Goal: Information Seeking & Learning: Find specific fact

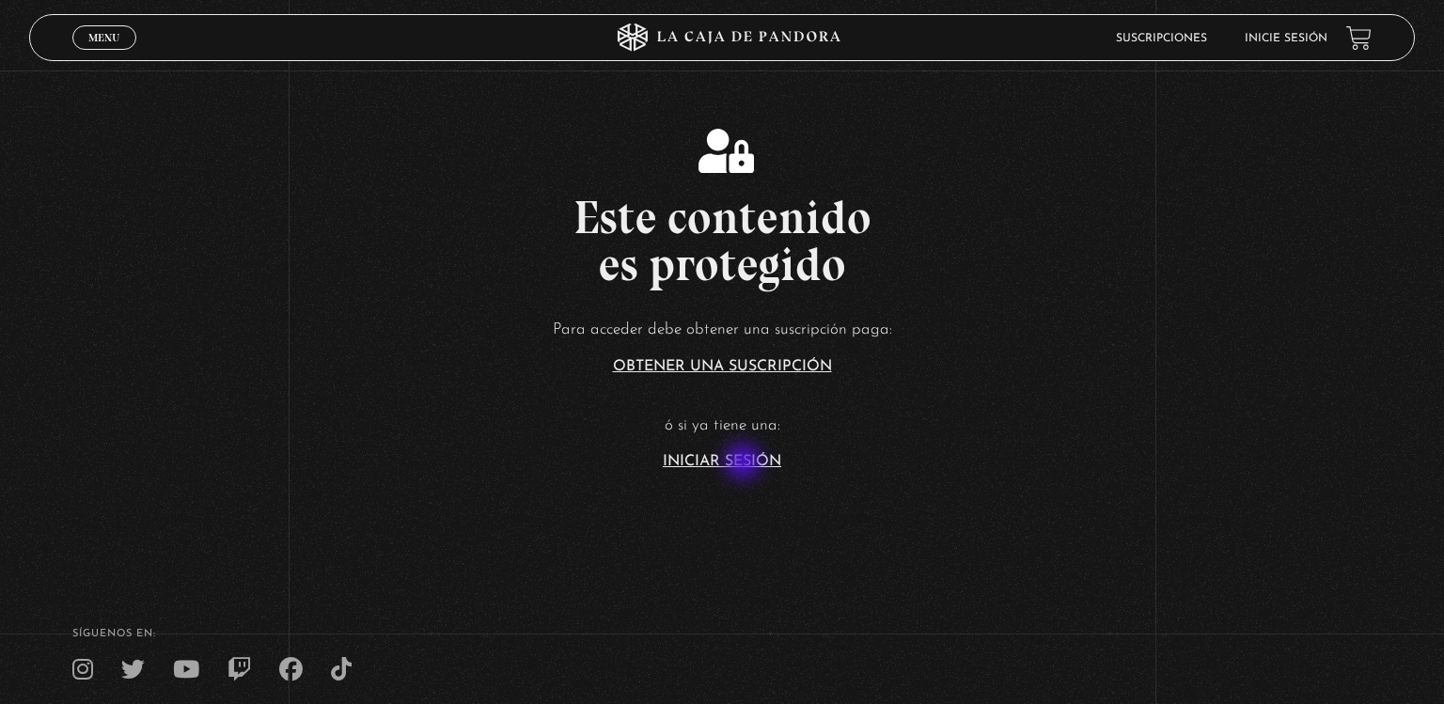
click at [745, 463] on link "Iniciar Sesión" at bounding box center [722, 461] width 118 height 15
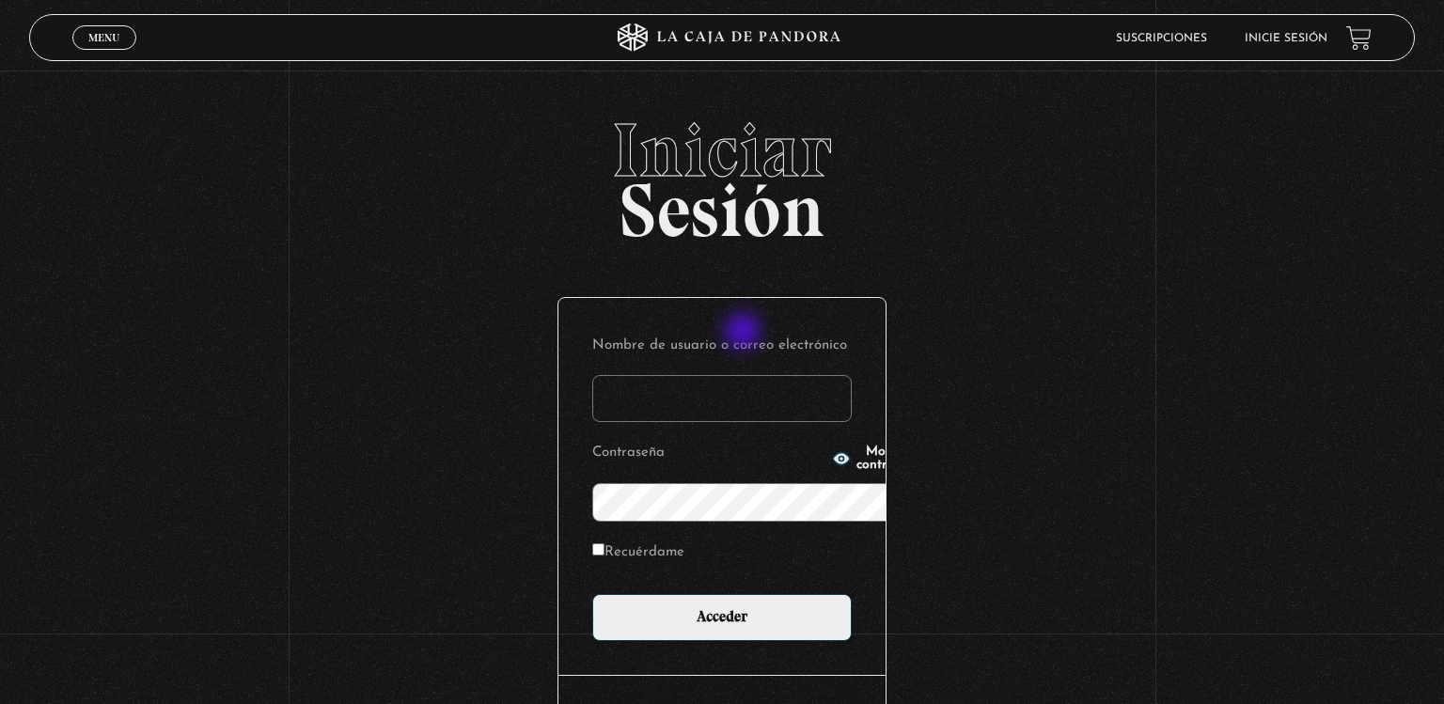
click at [745, 375] on input "Nombre de usuario o correo electrónico" at bounding box center [721, 398] width 259 height 47
type input "mfernanda03.05@gmail.com"
click at [592, 594] on input "Acceder" at bounding box center [721, 617] width 259 height 47
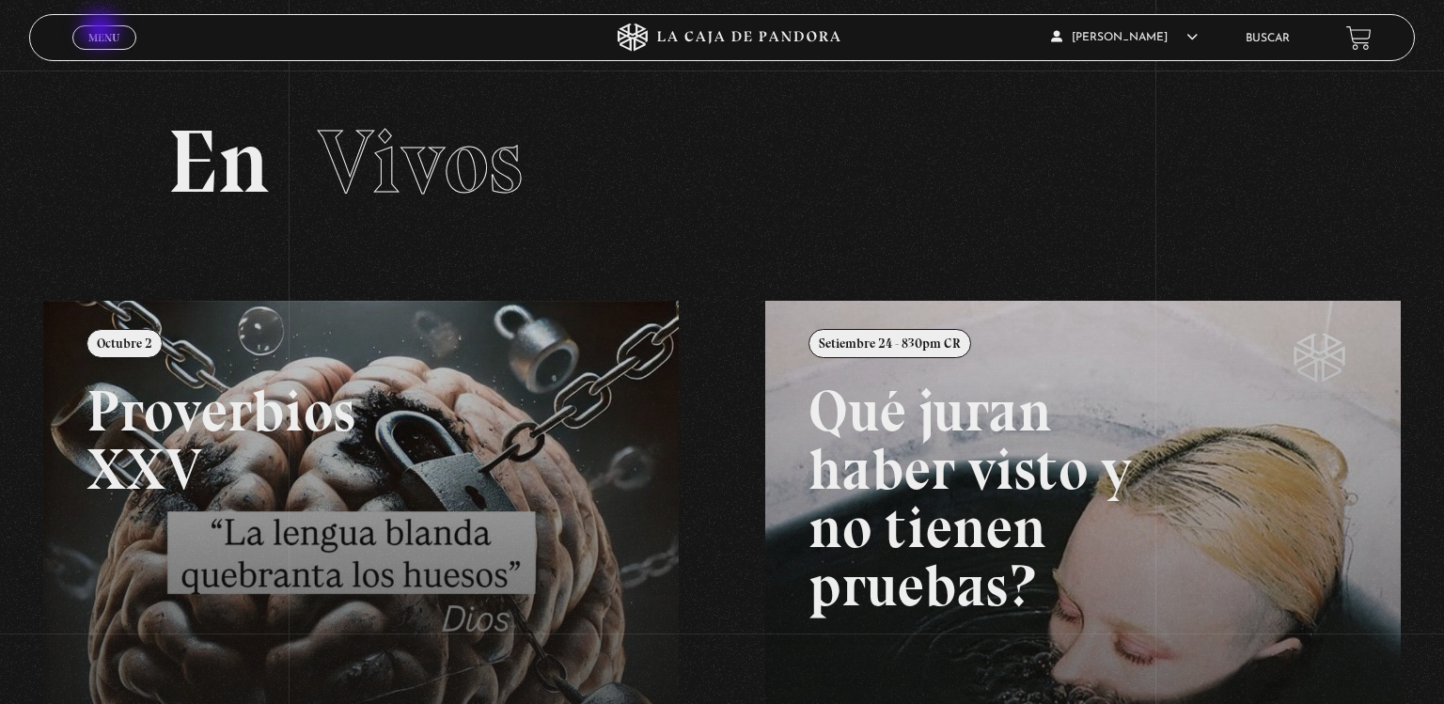
click at [102, 32] on span "Menu" at bounding box center [103, 37] width 31 height 11
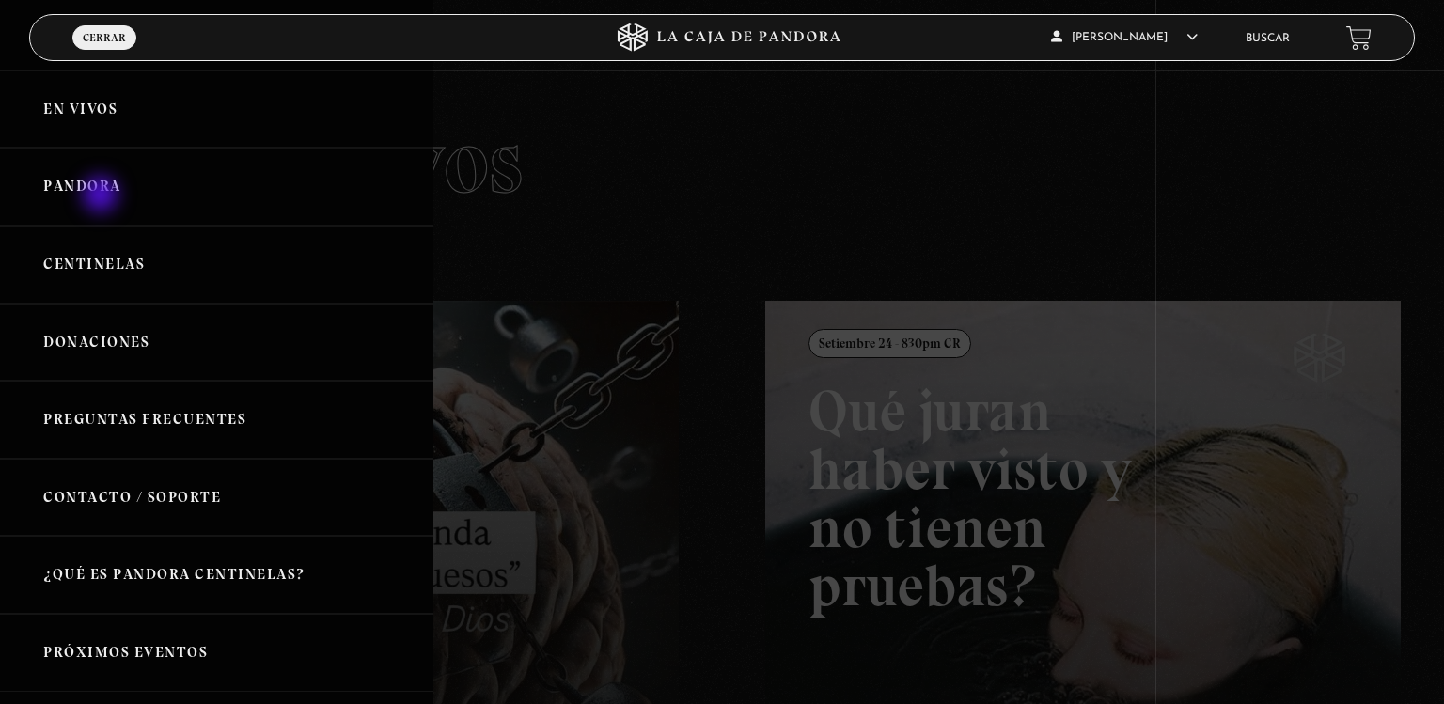
click at [102, 196] on link "Pandora" at bounding box center [216, 187] width 433 height 78
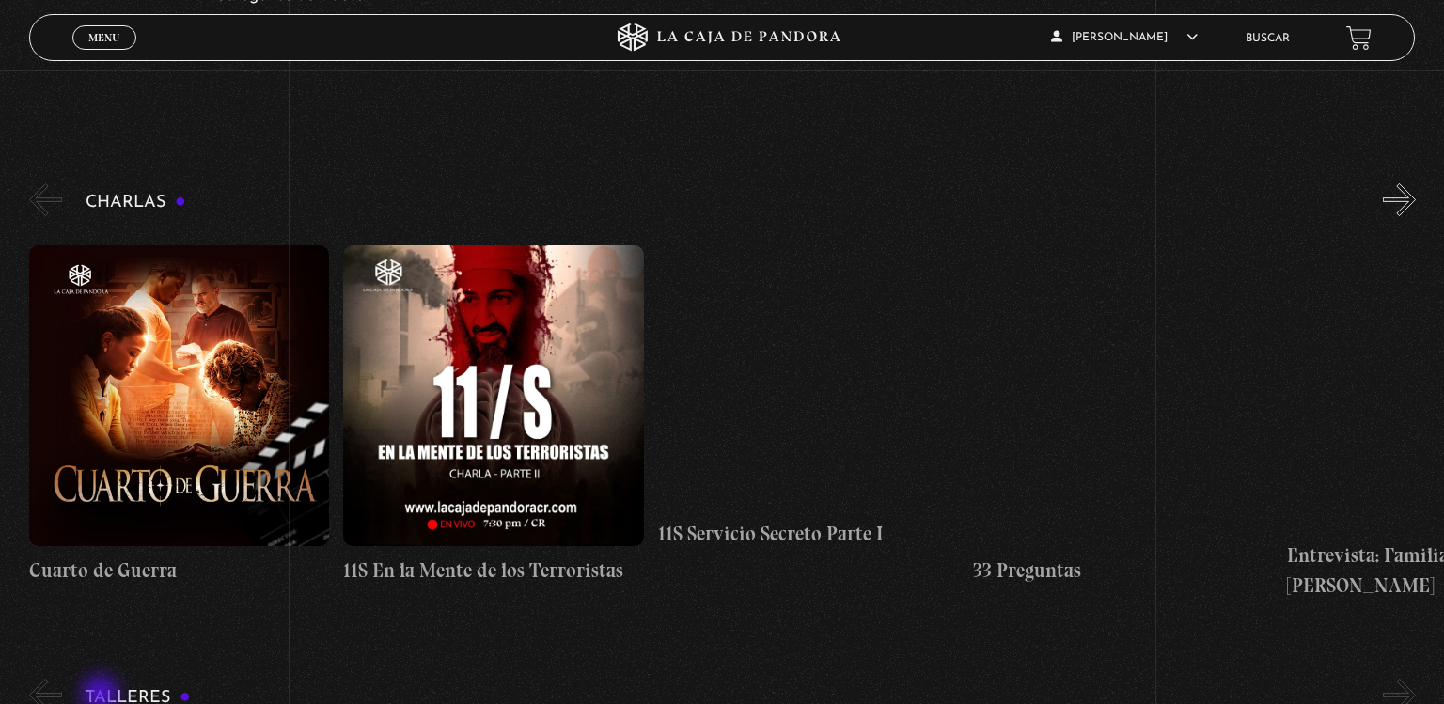
scroll to position [233, 0]
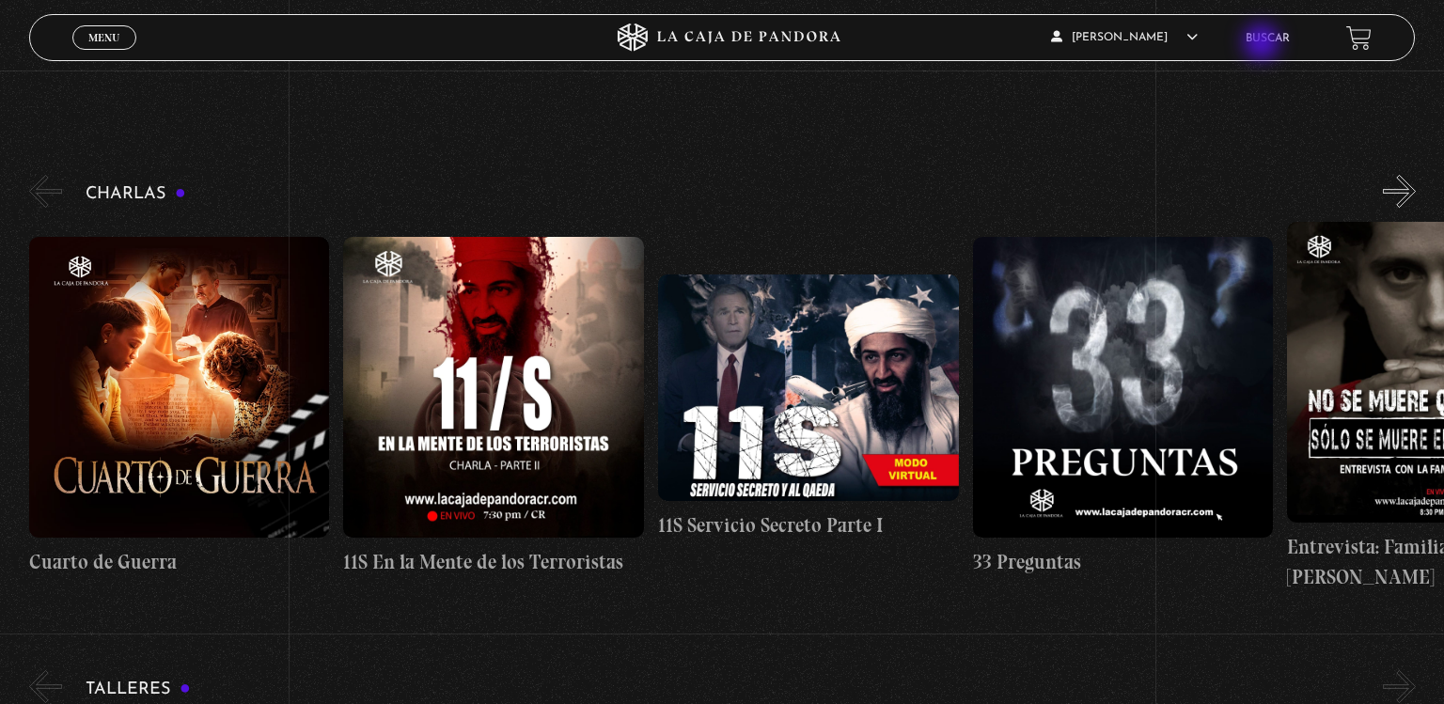
click at [1264, 44] on link "Buscar" at bounding box center [1268, 38] width 44 height 11
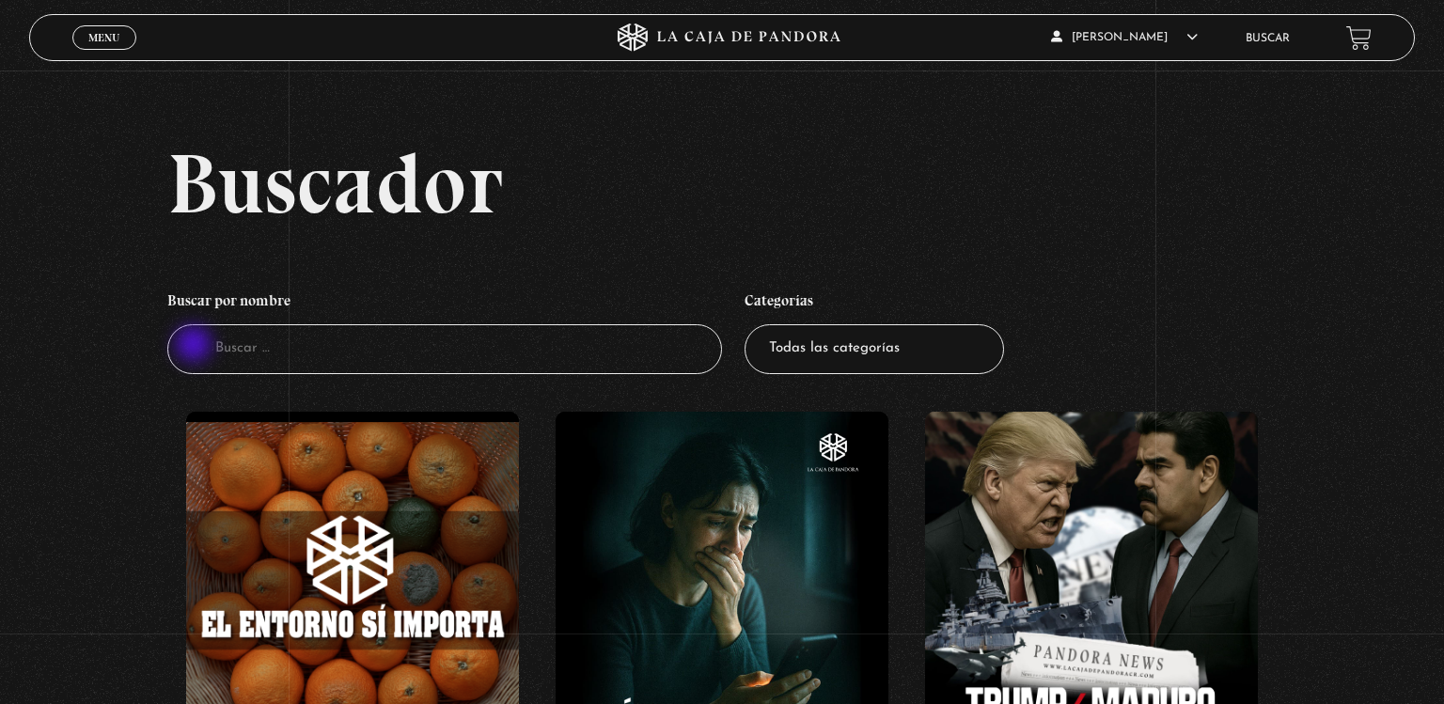
click at [196, 346] on input "Buscador" at bounding box center [444, 349] width 555 height 50
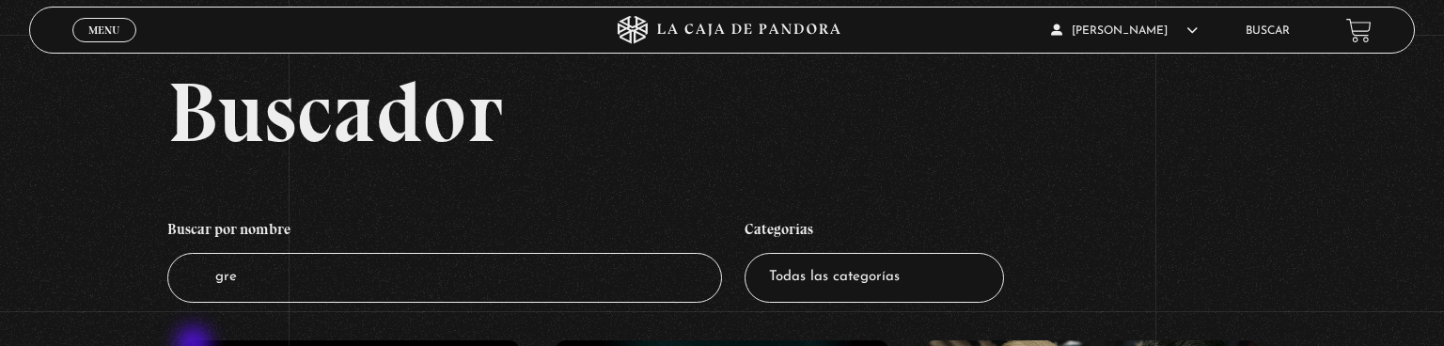
type input "gree"
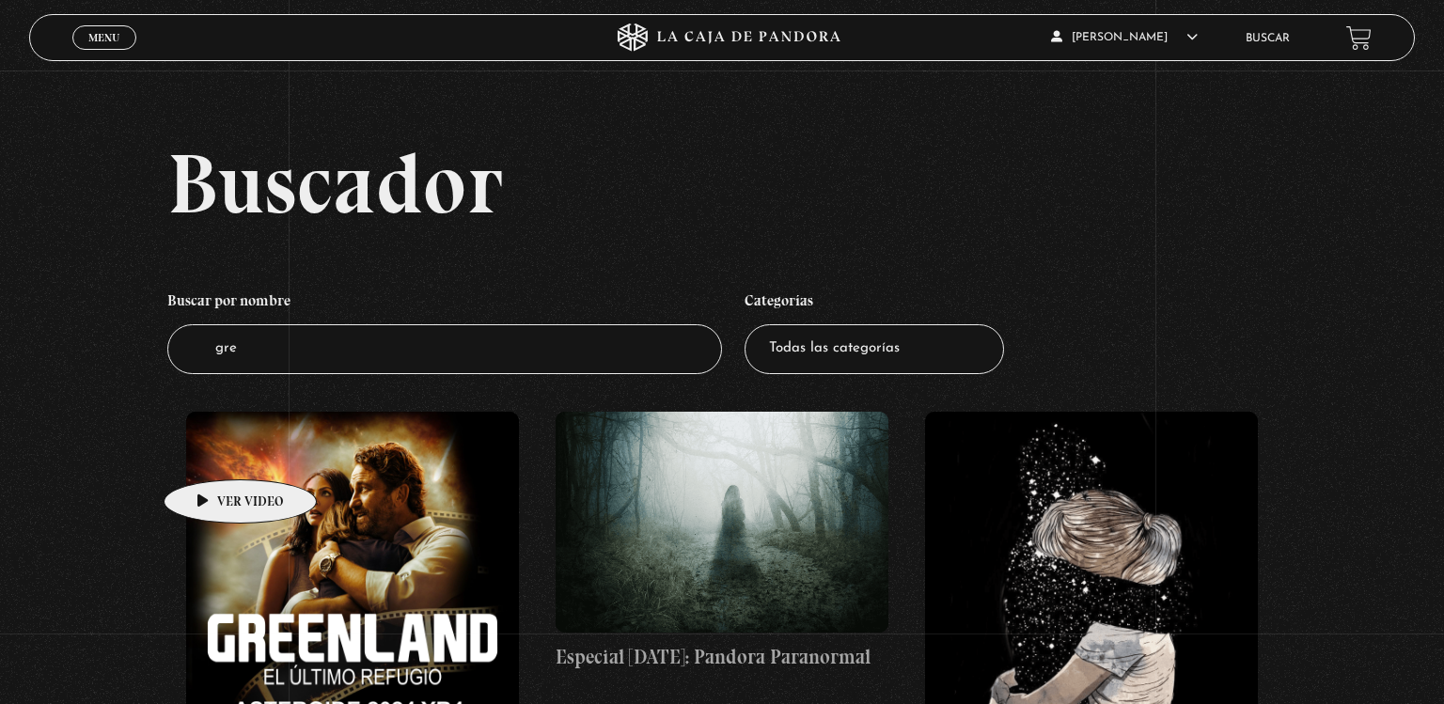
click at [211, 451] on figure at bounding box center [352, 578] width 333 height 333
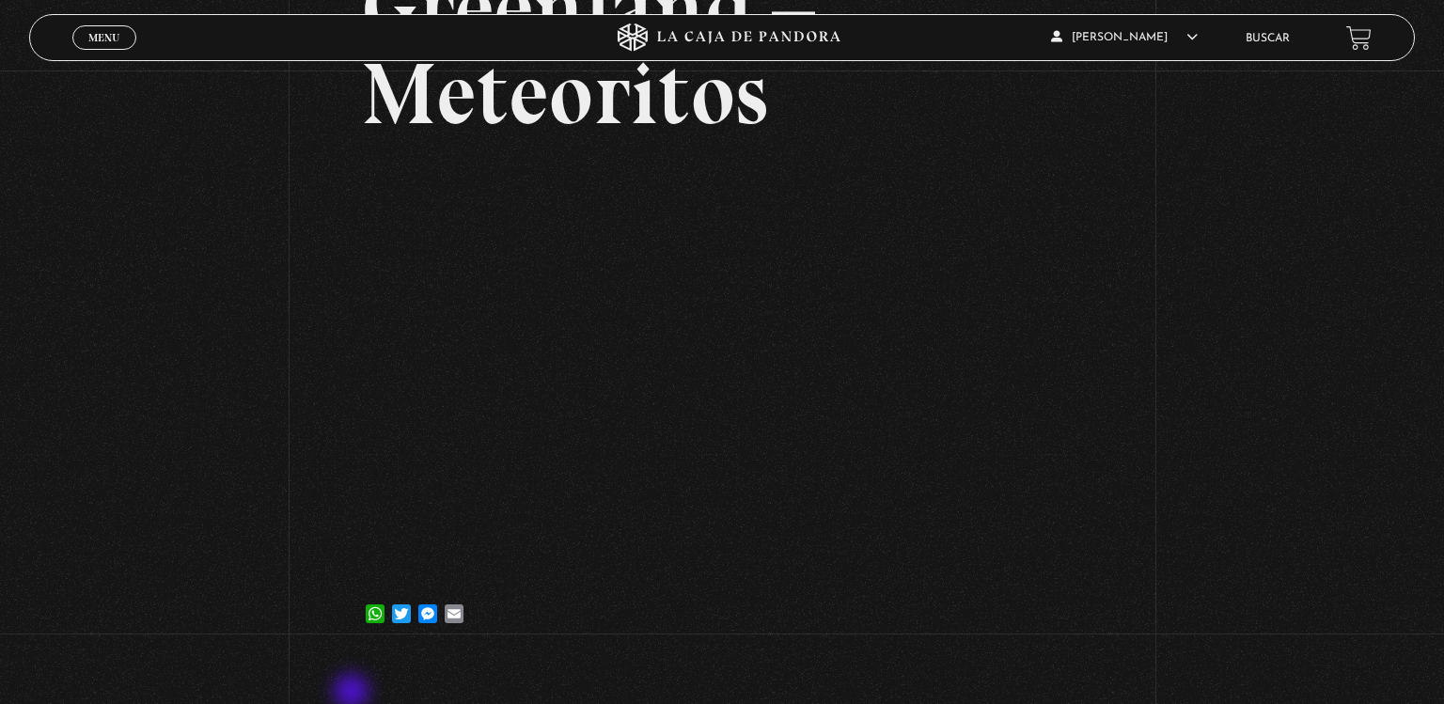
scroll to position [222, 0]
